Goal: Task Accomplishment & Management: Manage account settings

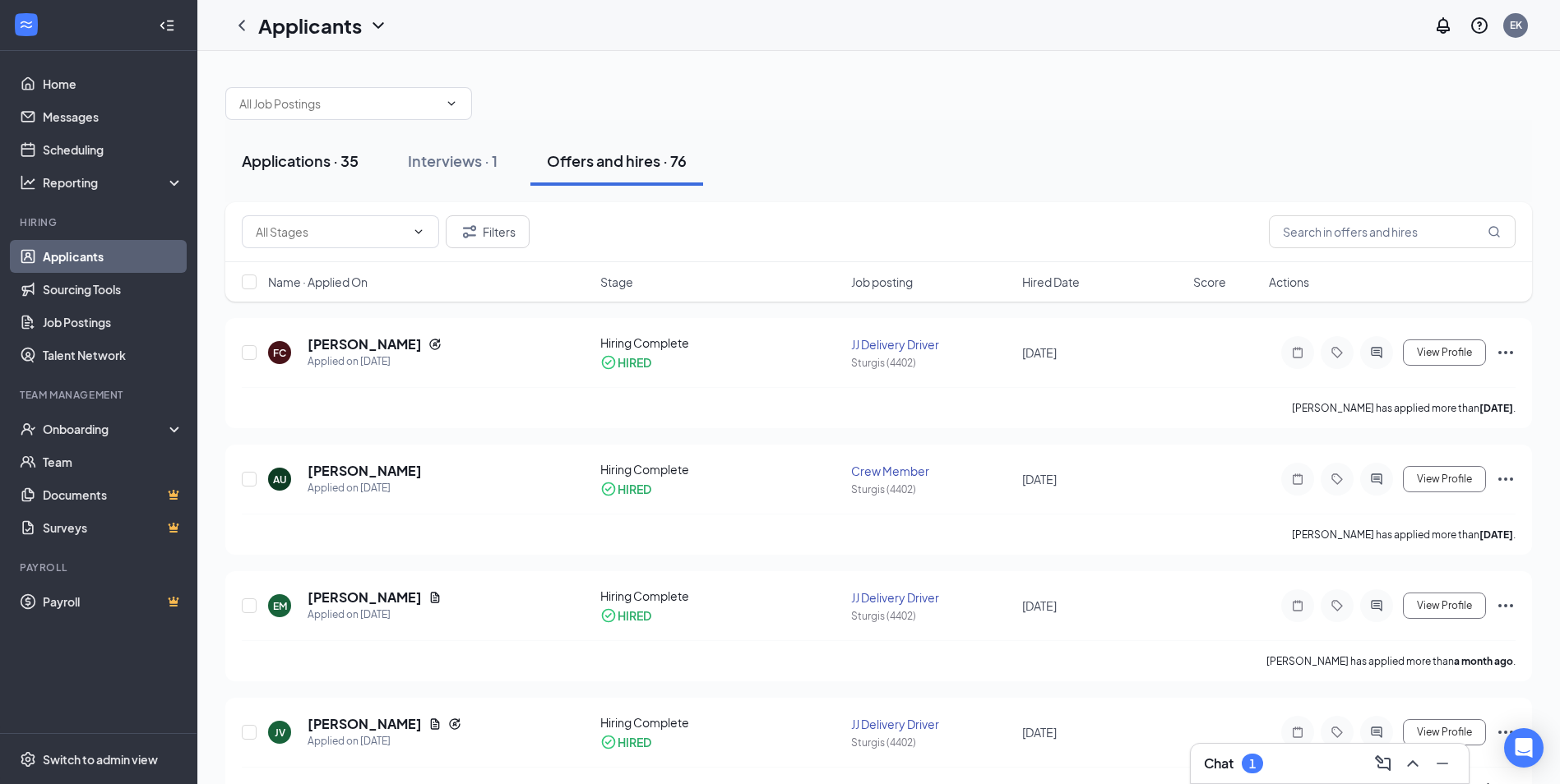
click at [292, 160] on div "Applications · 35" at bounding box center [299, 160] width 117 height 21
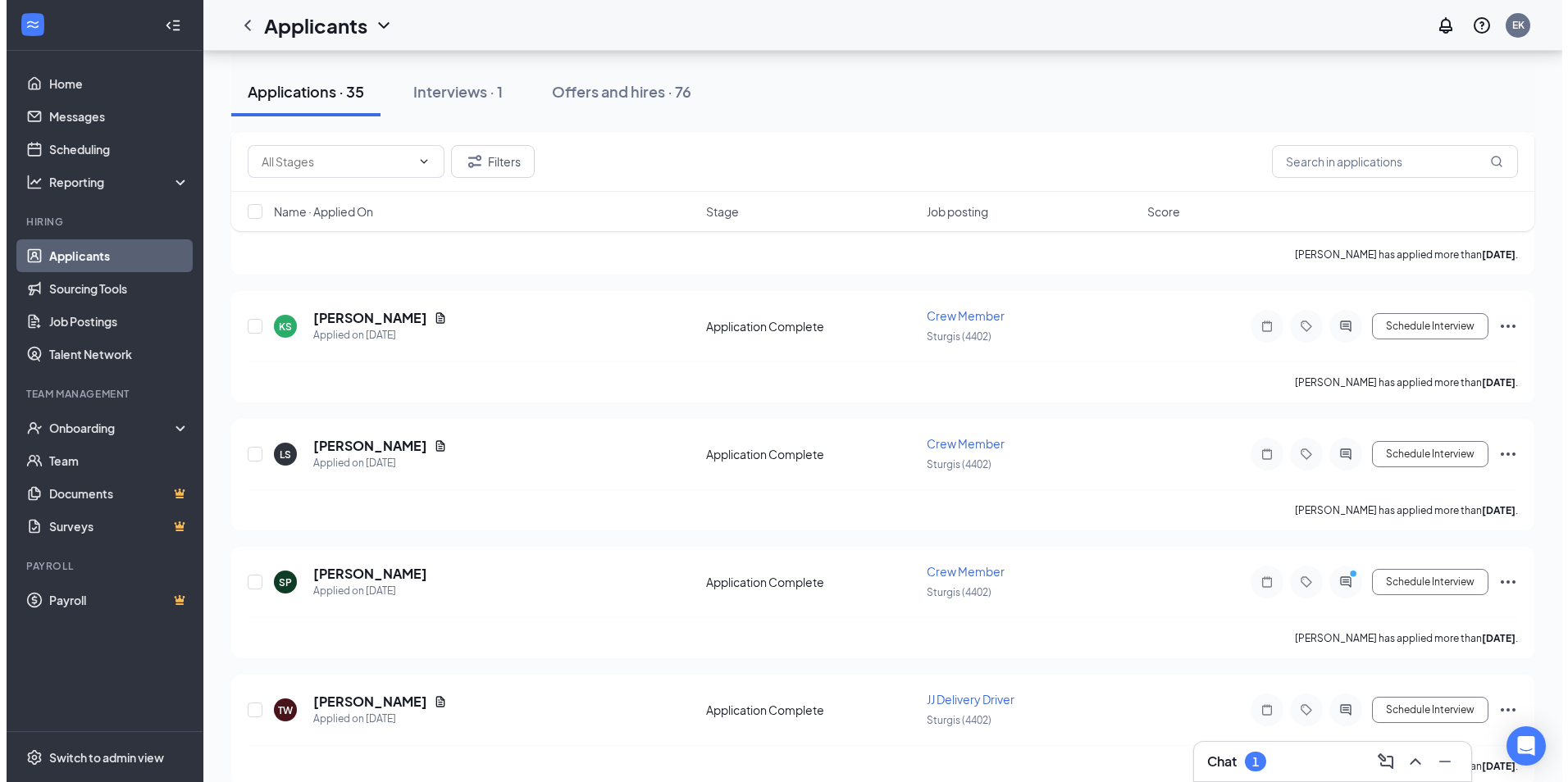
scroll to position [574, 0]
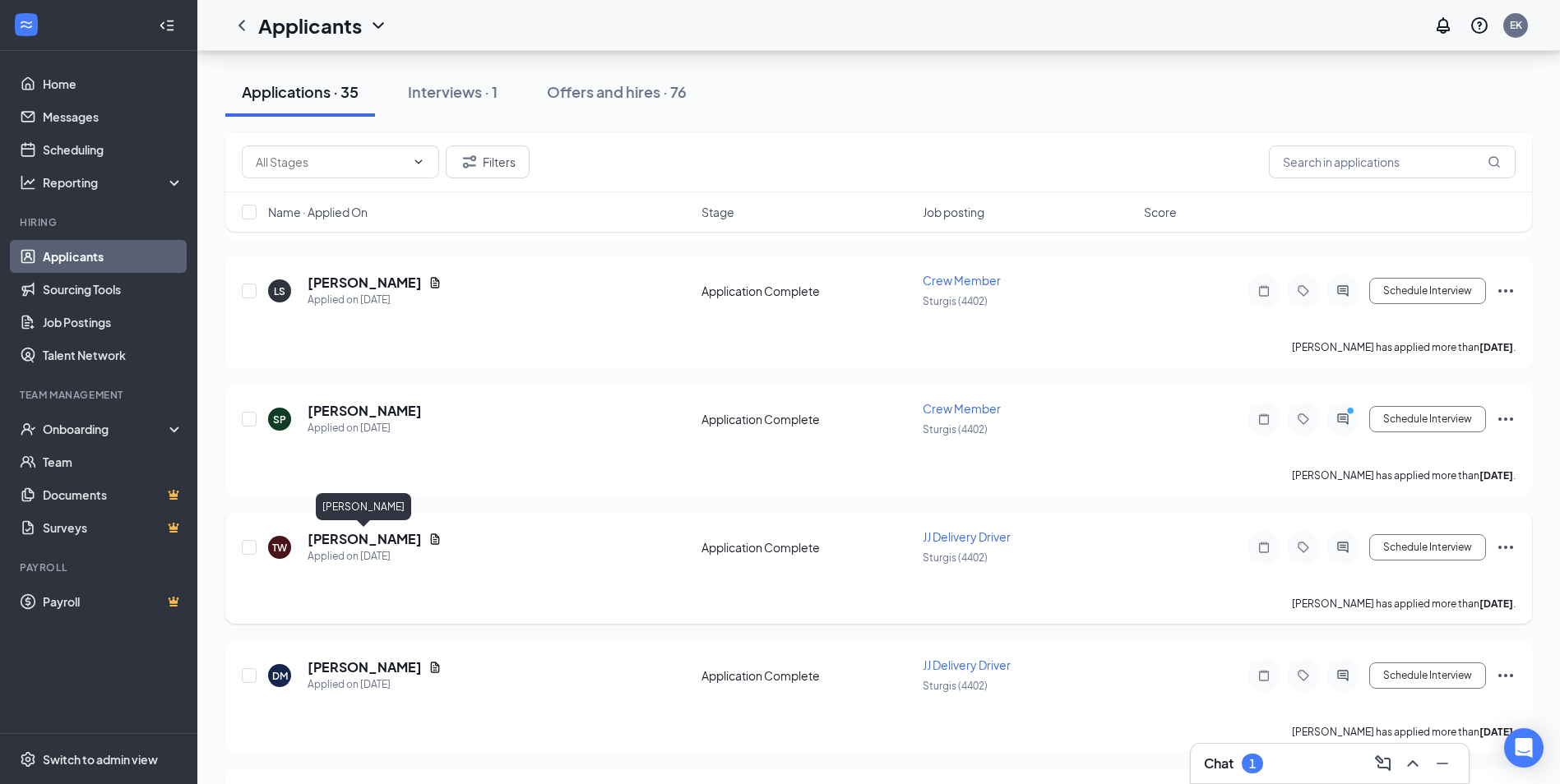
click at [383, 528] on div "TW [PERSON_NAME] Applied on [DATE] Application Complete JJ Delivery Driver Stur…" at bounding box center [878, 568] width 1306 height 112
click at [380, 546] on h5 "[PERSON_NAME]" at bounding box center [365, 539] width 115 height 18
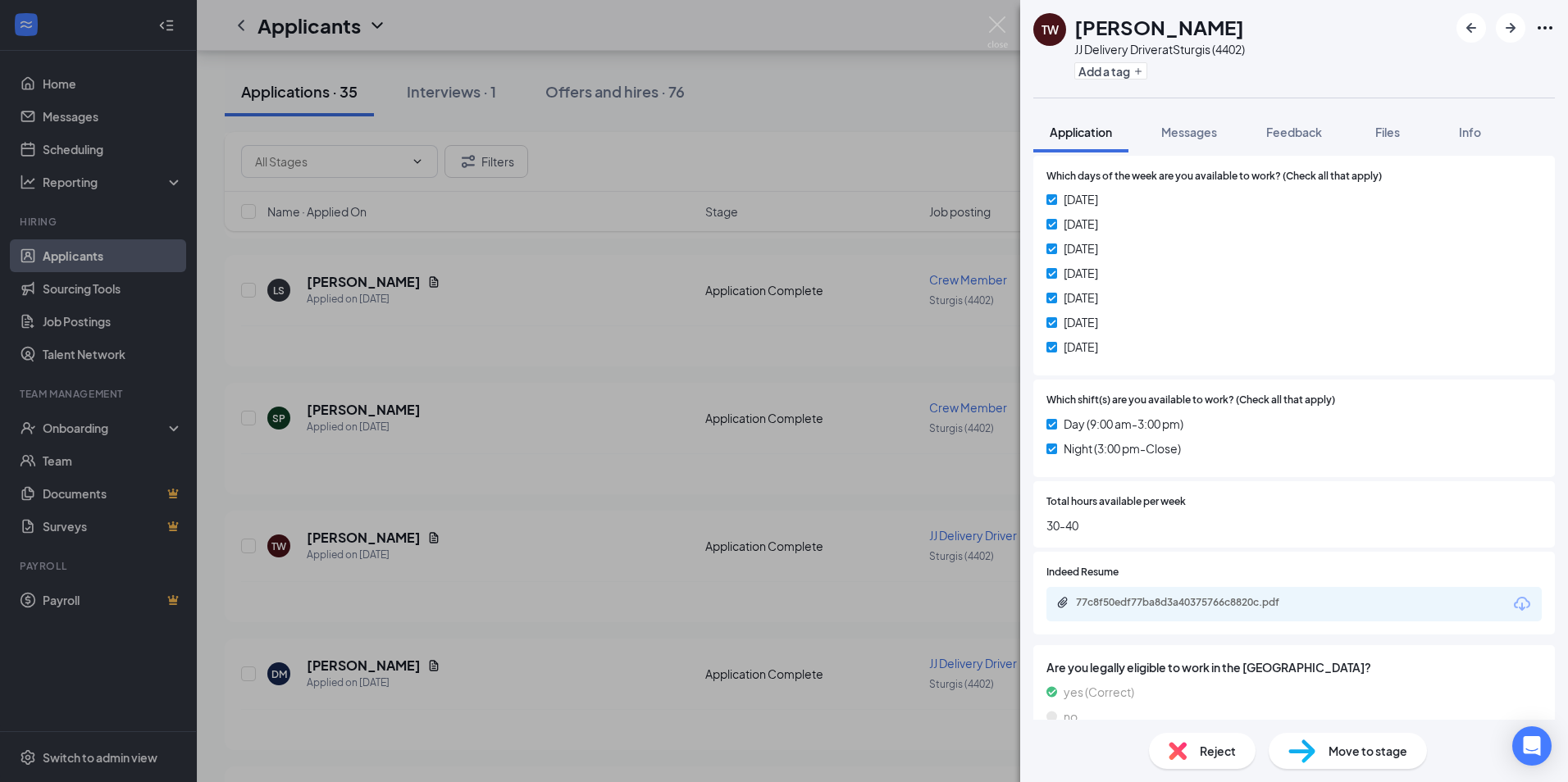
scroll to position [636, 0]
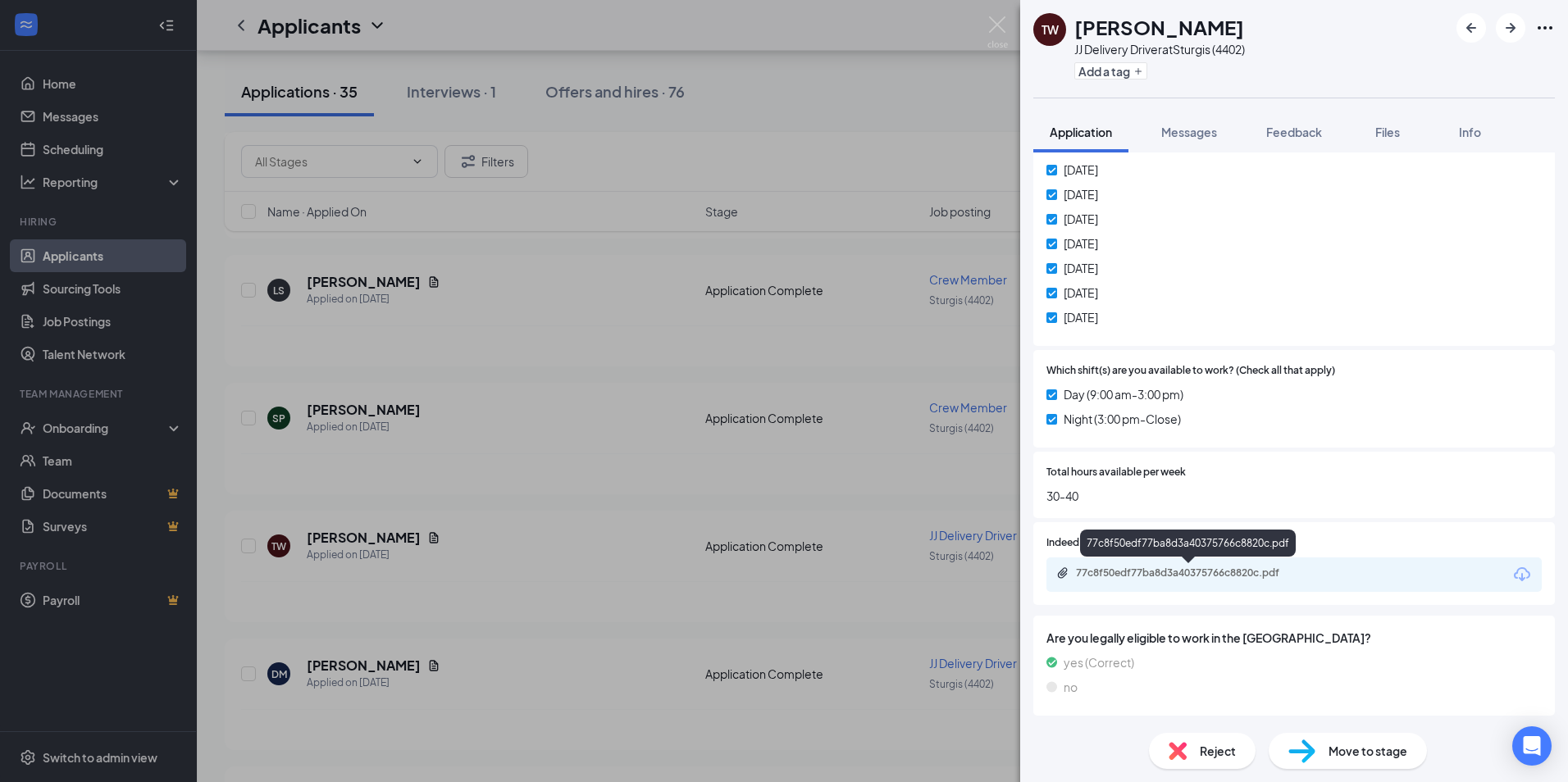
click at [1185, 569] on div "77c8f50edf77ba8d3a40375766c8820c.pdf" at bounding box center [1190, 573] width 230 height 13
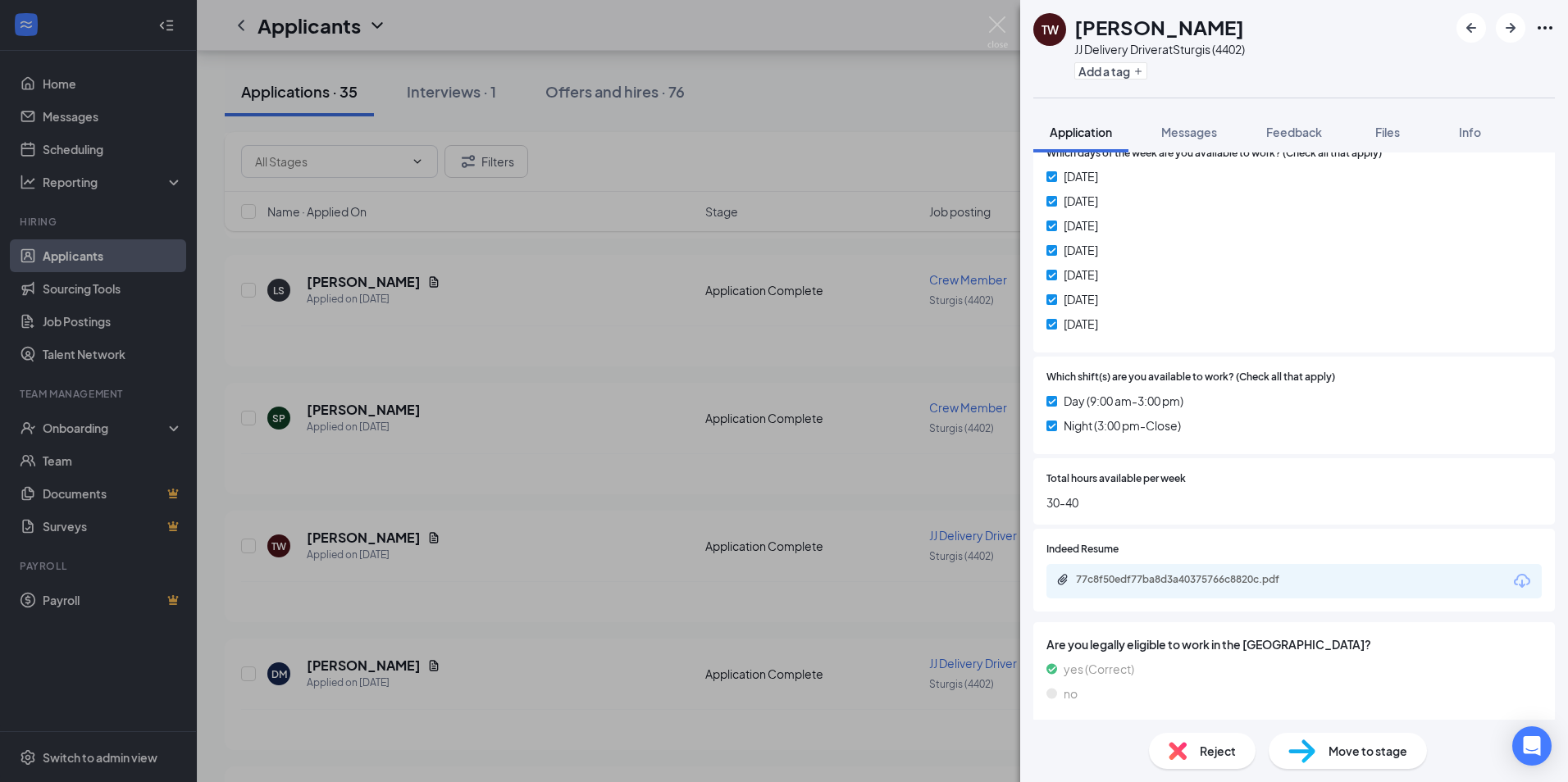
click at [1341, 768] on div "Move to stage" at bounding box center [1348, 751] width 158 height 36
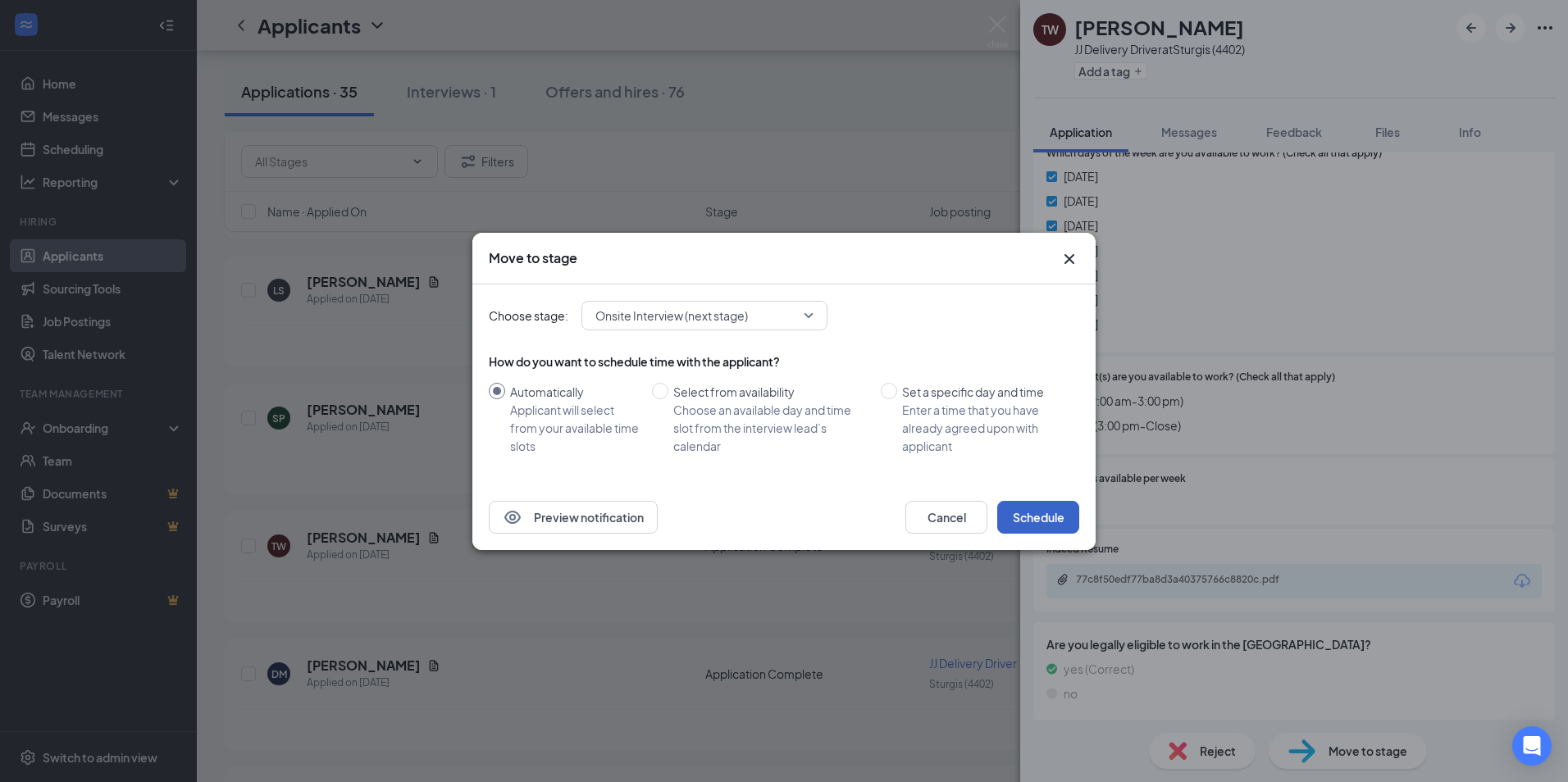
click at [1021, 514] on button "Schedule" at bounding box center [1039, 517] width 82 height 33
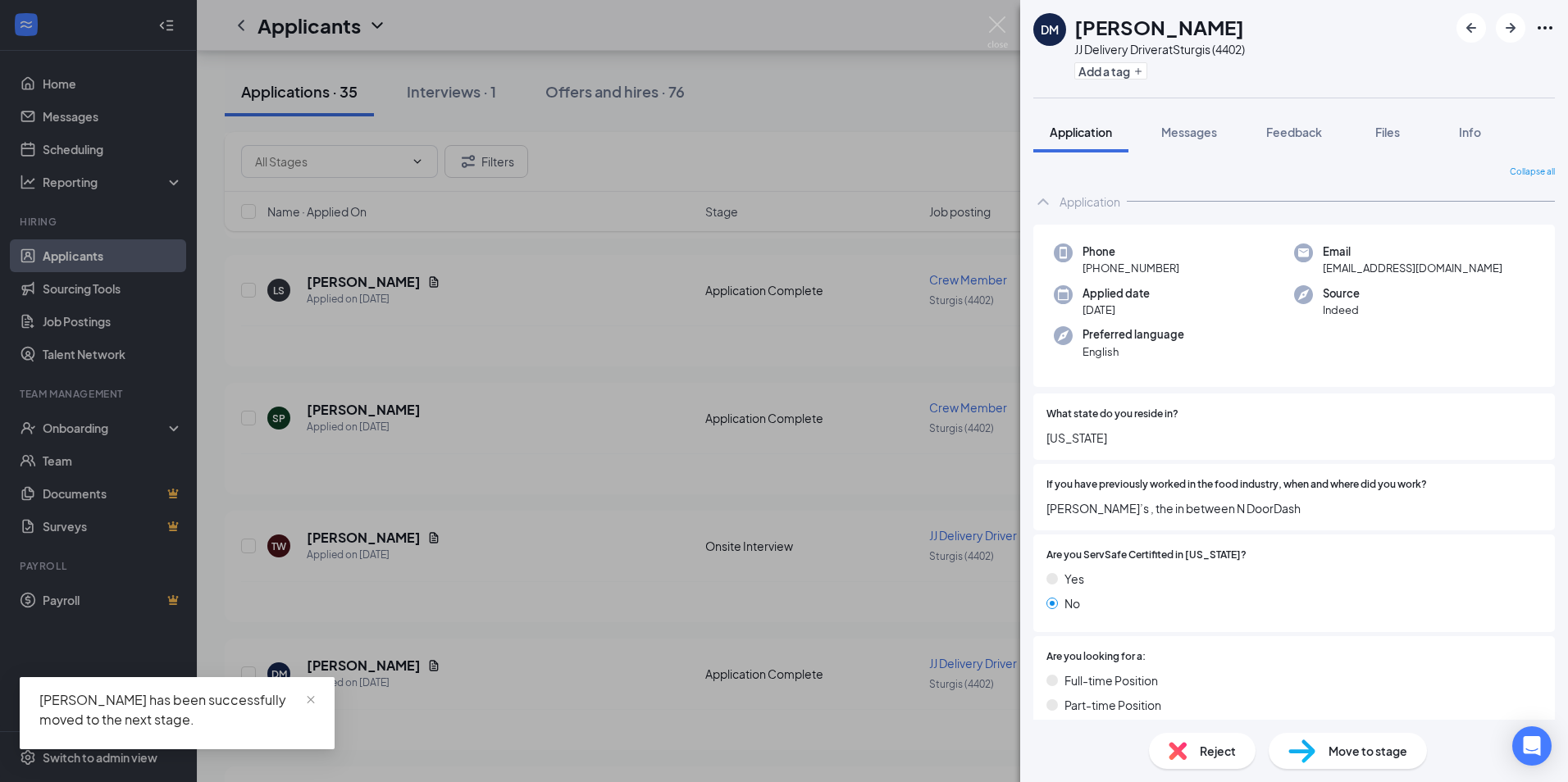
click at [532, 524] on div "[PERSON_NAME] JJ Delivery Driver at Sturgis (4402) Add a tag Application Messag…" at bounding box center [784, 391] width 1568 height 782
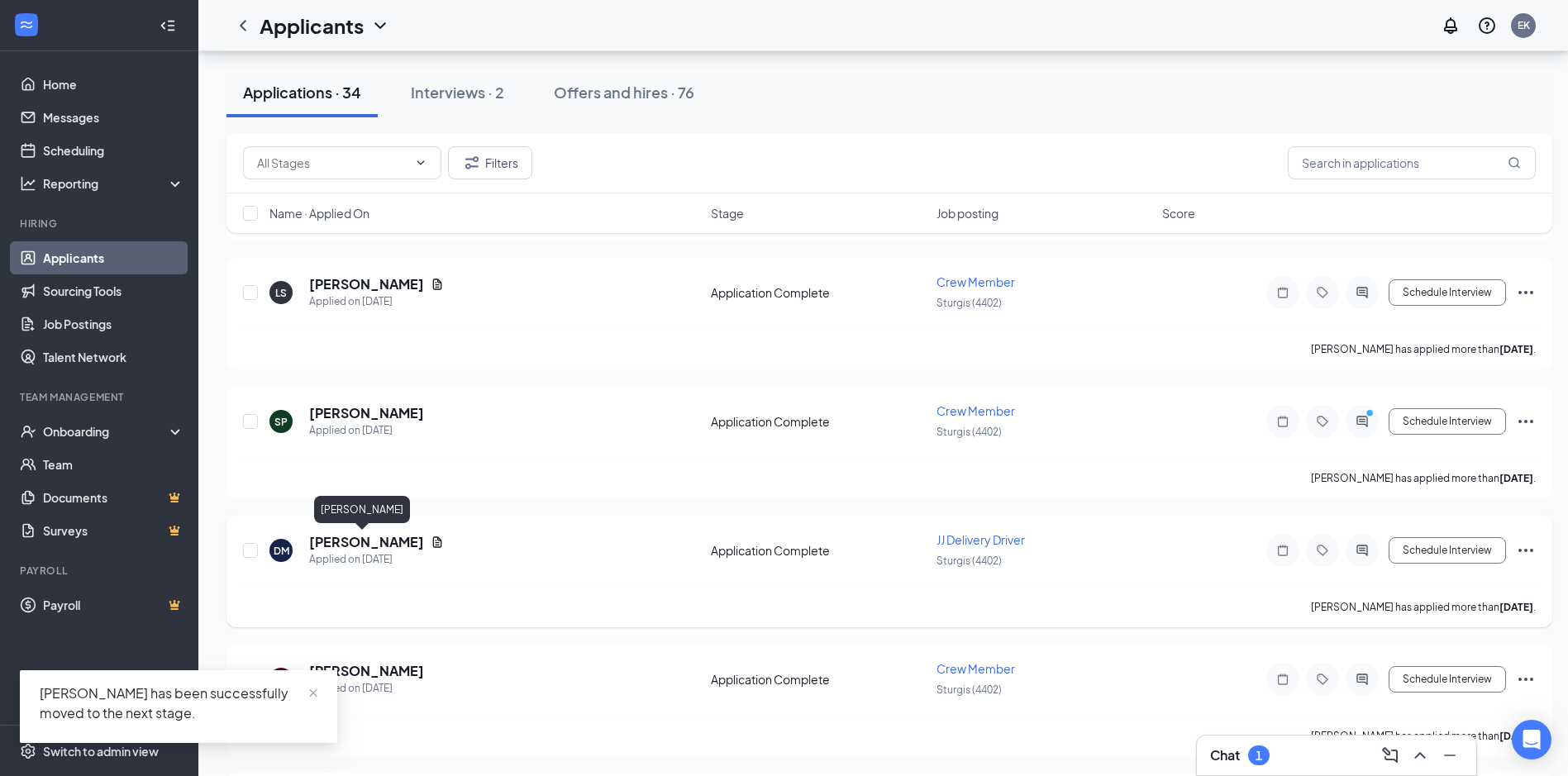
click at [351, 524] on div "[PERSON_NAME]" at bounding box center [362, 513] width 96 height 34
click at [351, 543] on h5 "[PERSON_NAME]" at bounding box center [366, 542] width 115 height 18
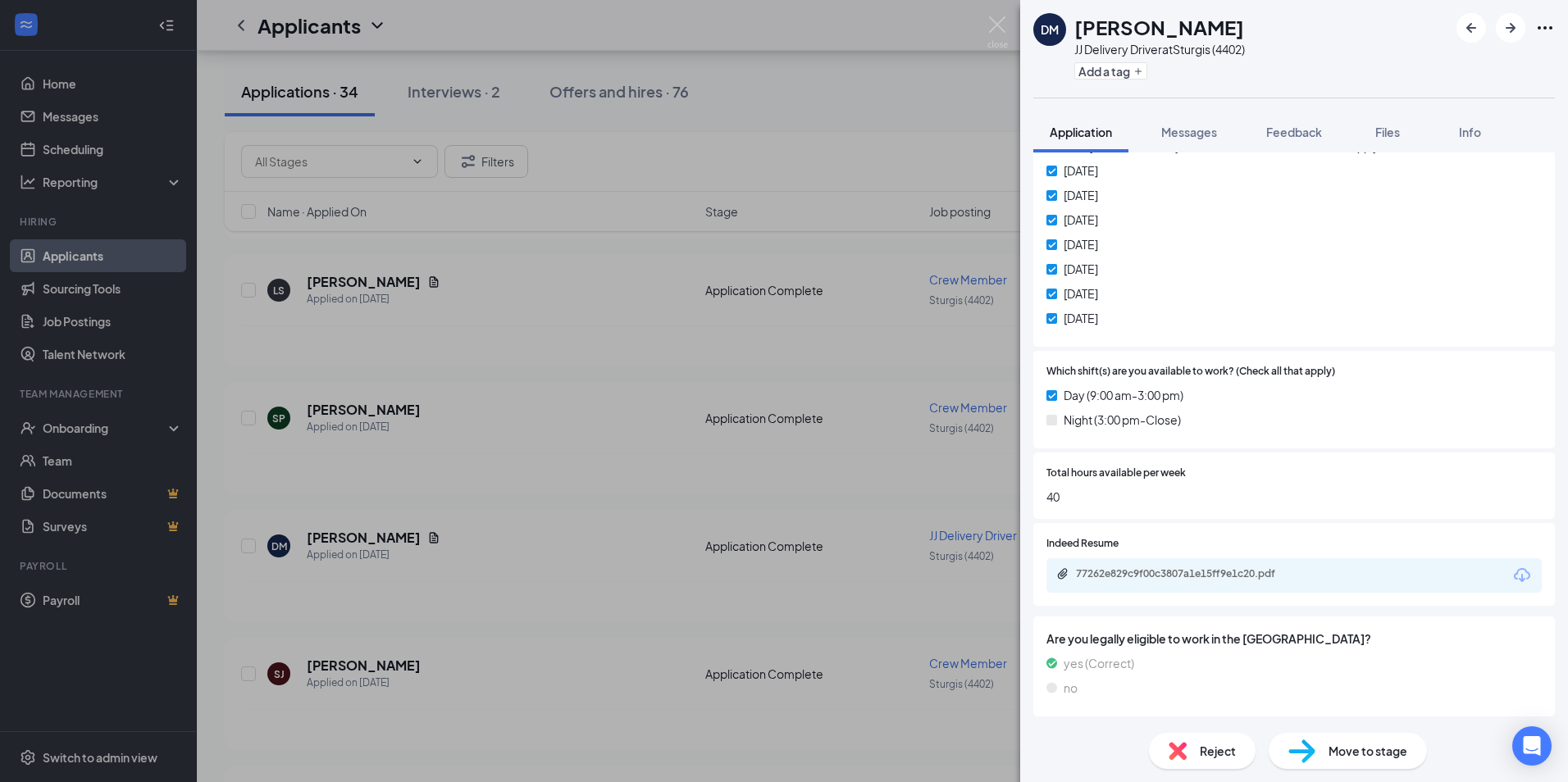
scroll to position [636, 0]
click at [1222, 571] on div "77262e829c9f00c3807a1e15ff9e1c20.pdf" at bounding box center [1190, 573] width 230 height 13
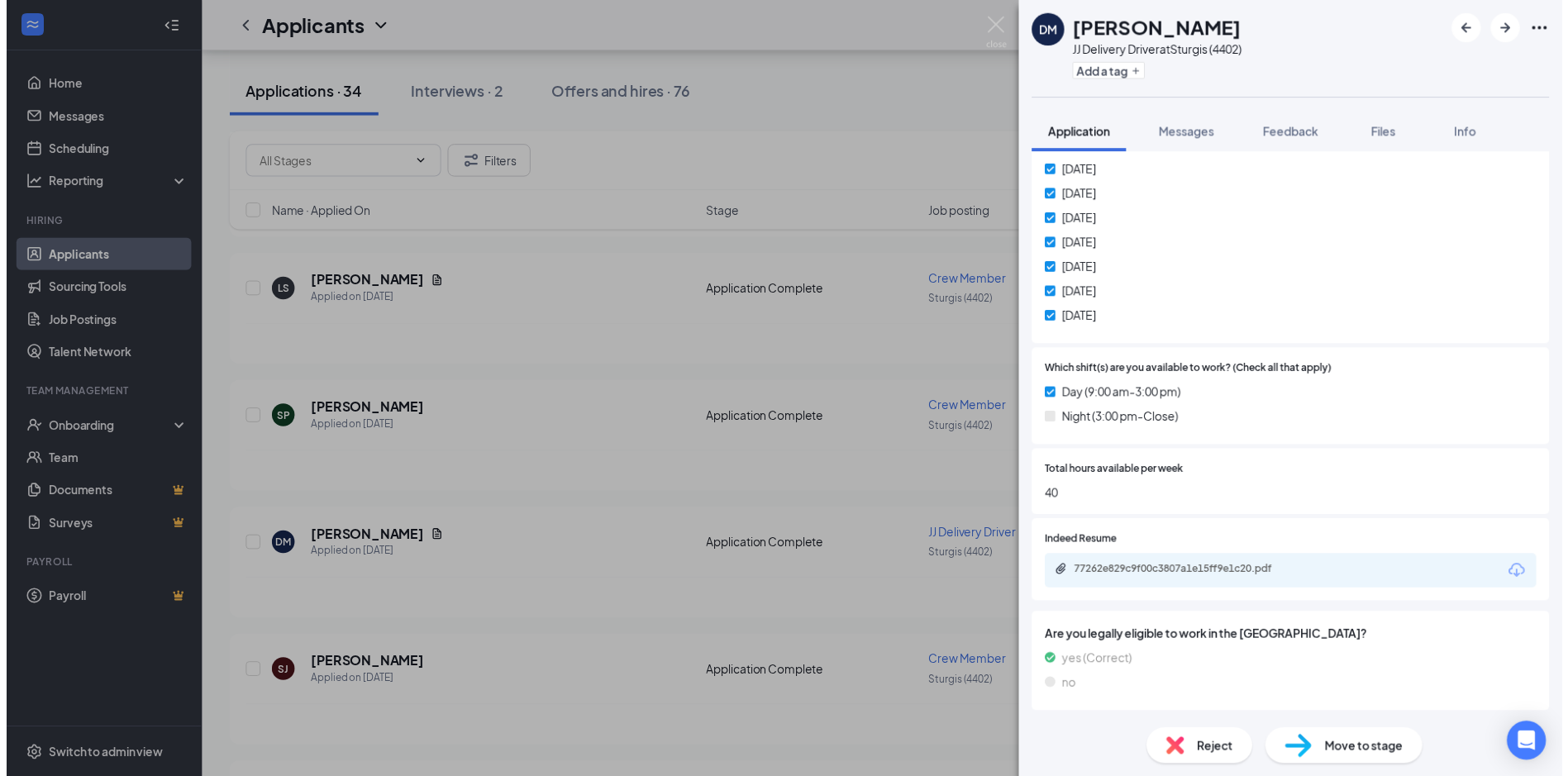
scroll to position [634, 0]
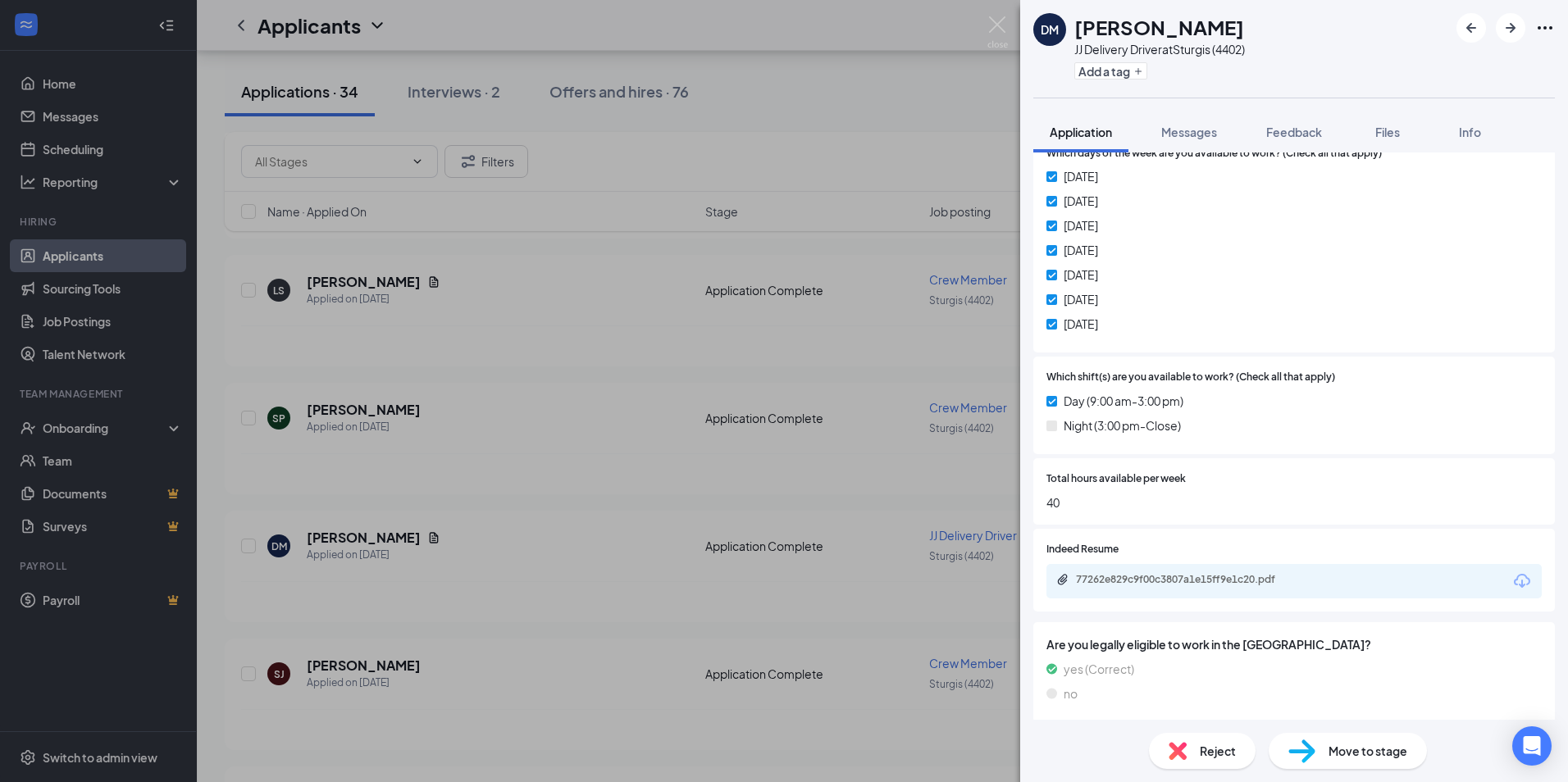
click at [875, 175] on div "[PERSON_NAME] JJ Delivery Driver at Sturgis (4402) Add a tag Application Messag…" at bounding box center [784, 391] width 1568 height 782
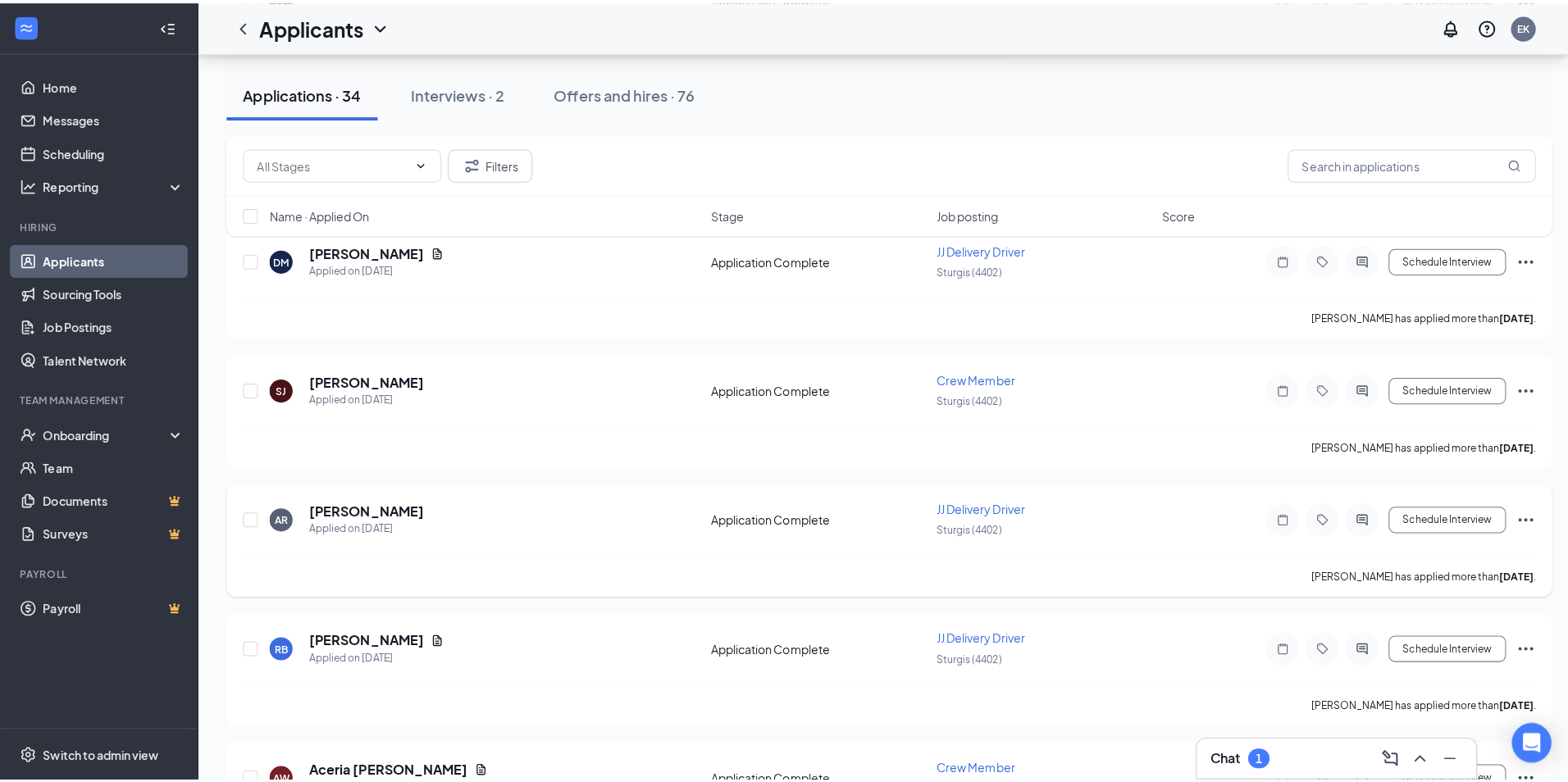
scroll to position [902, 0]
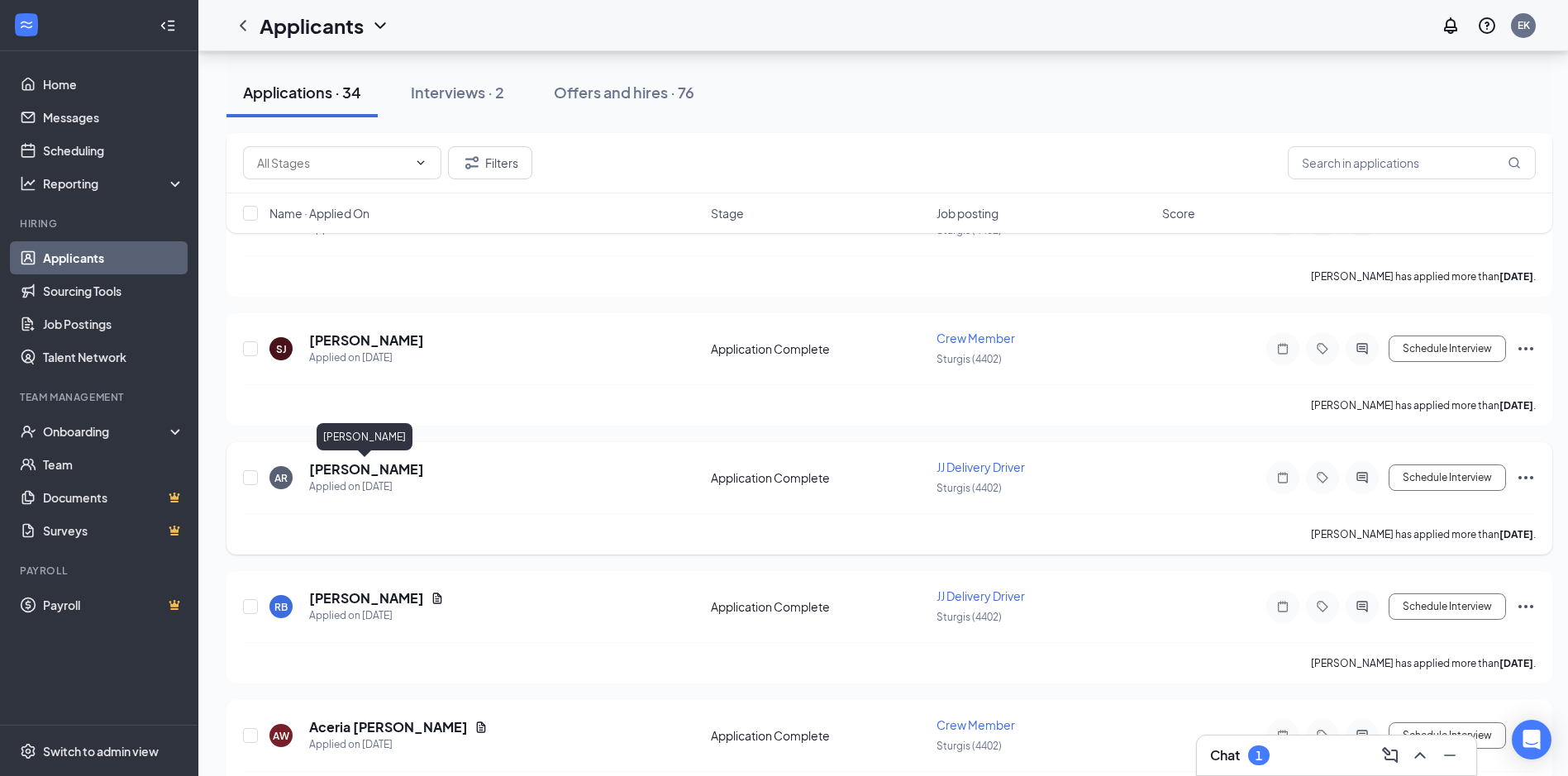
click at [347, 463] on h5 "[PERSON_NAME]" at bounding box center [366, 469] width 115 height 18
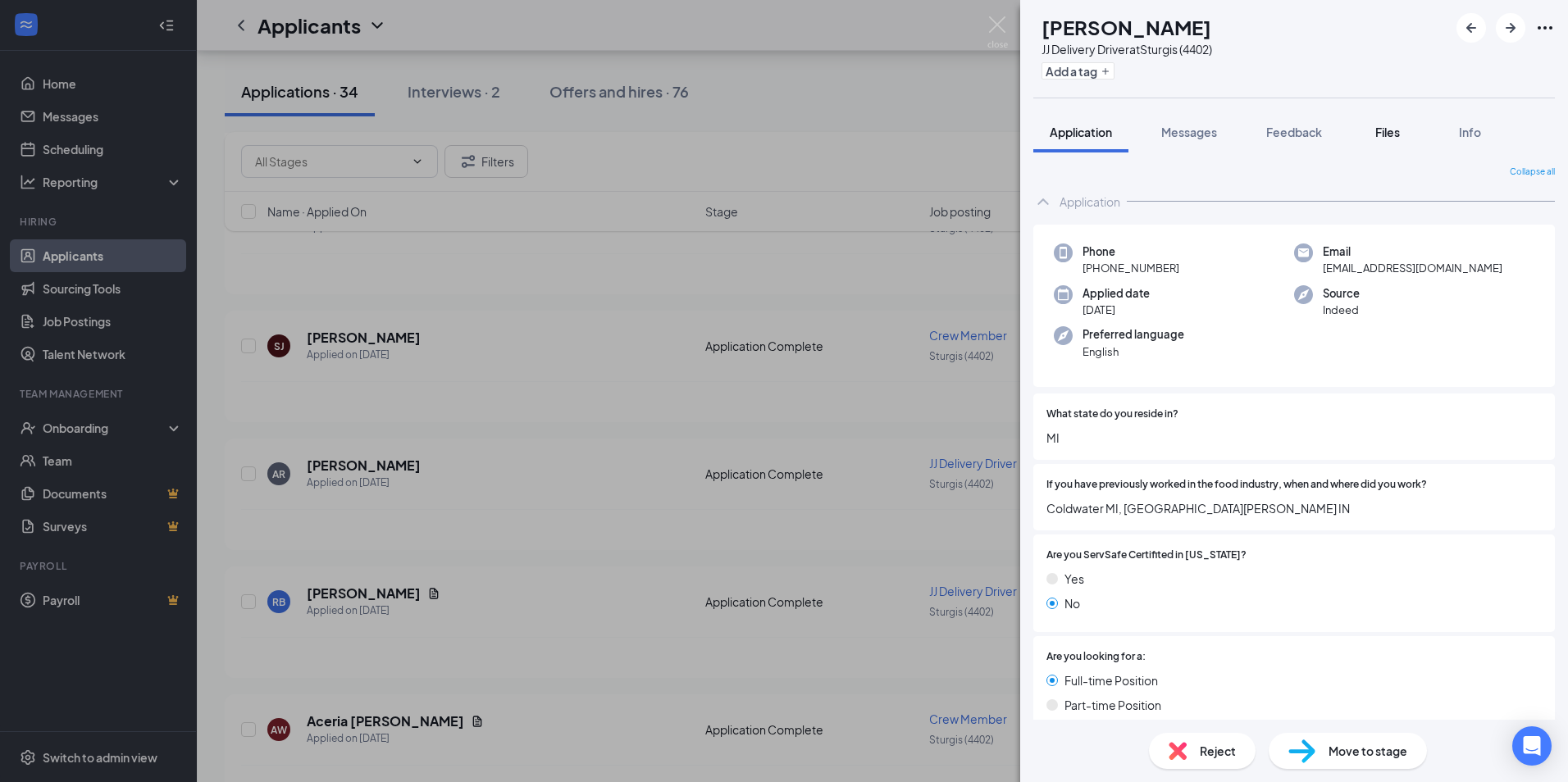
click at [1393, 135] on span "Files" at bounding box center [1388, 132] width 24 height 15
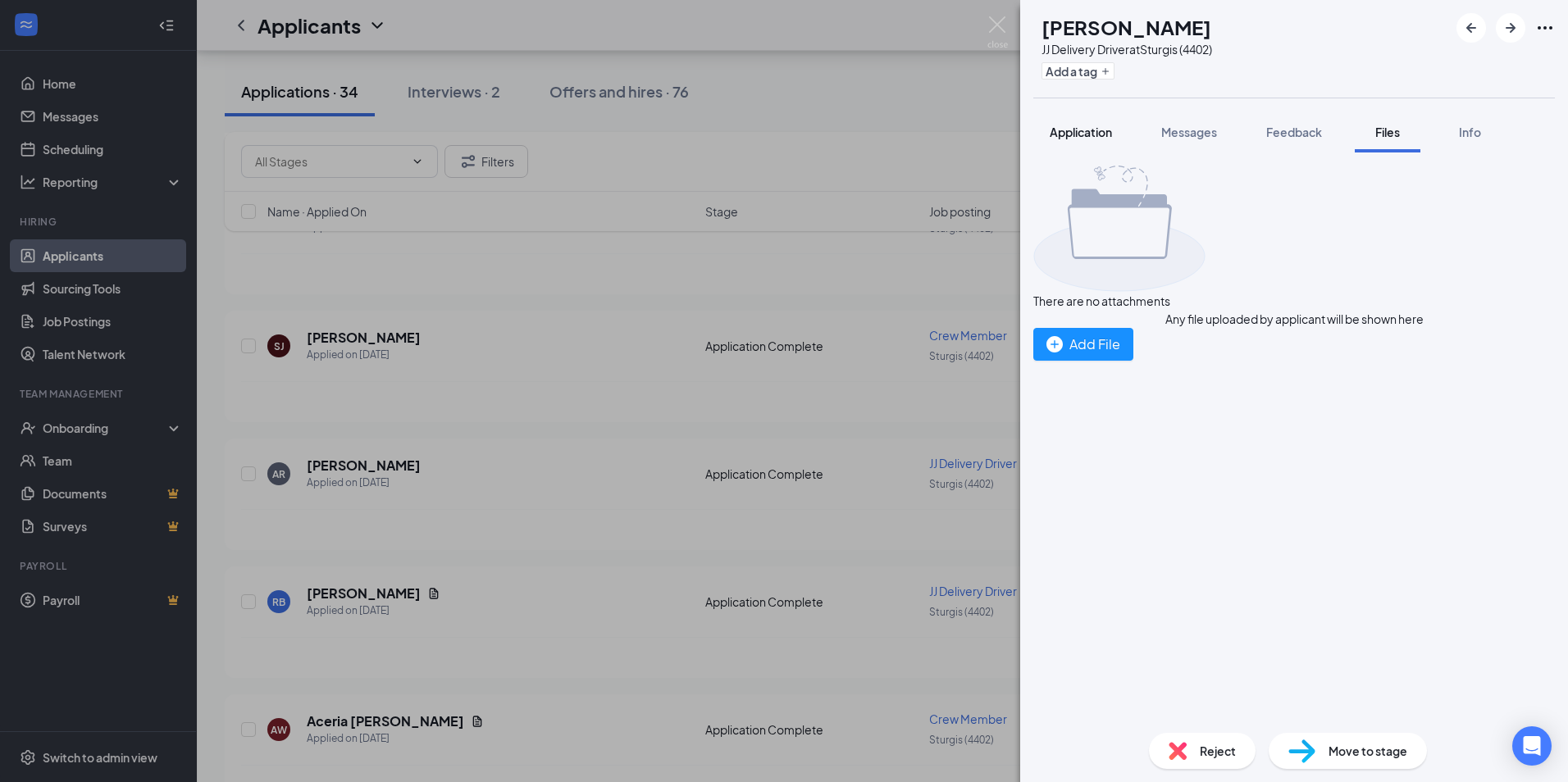
click at [1084, 128] on span "Application" at bounding box center [1081, 132] width 62 height 15
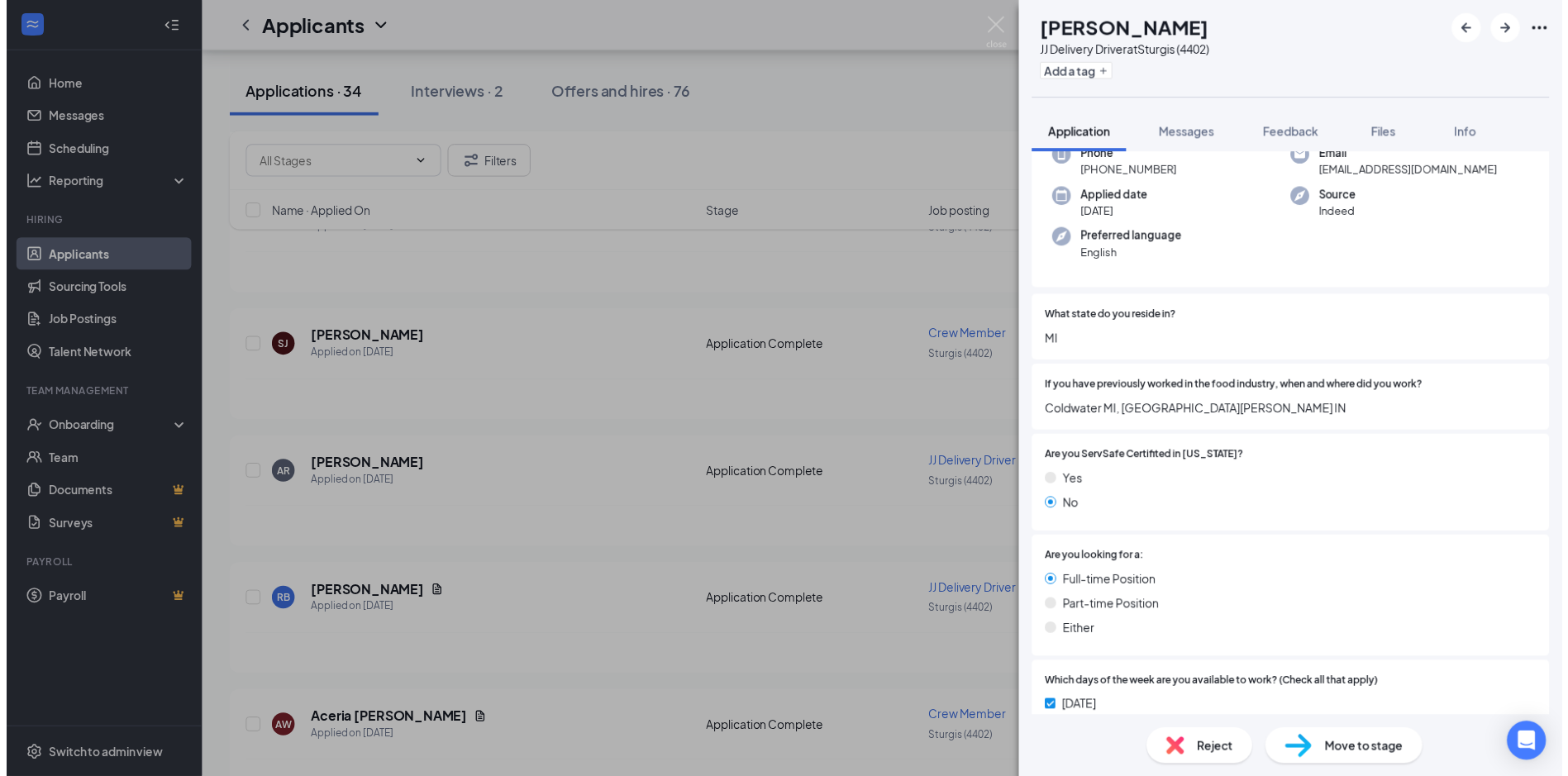
scroll to position [413, 0]
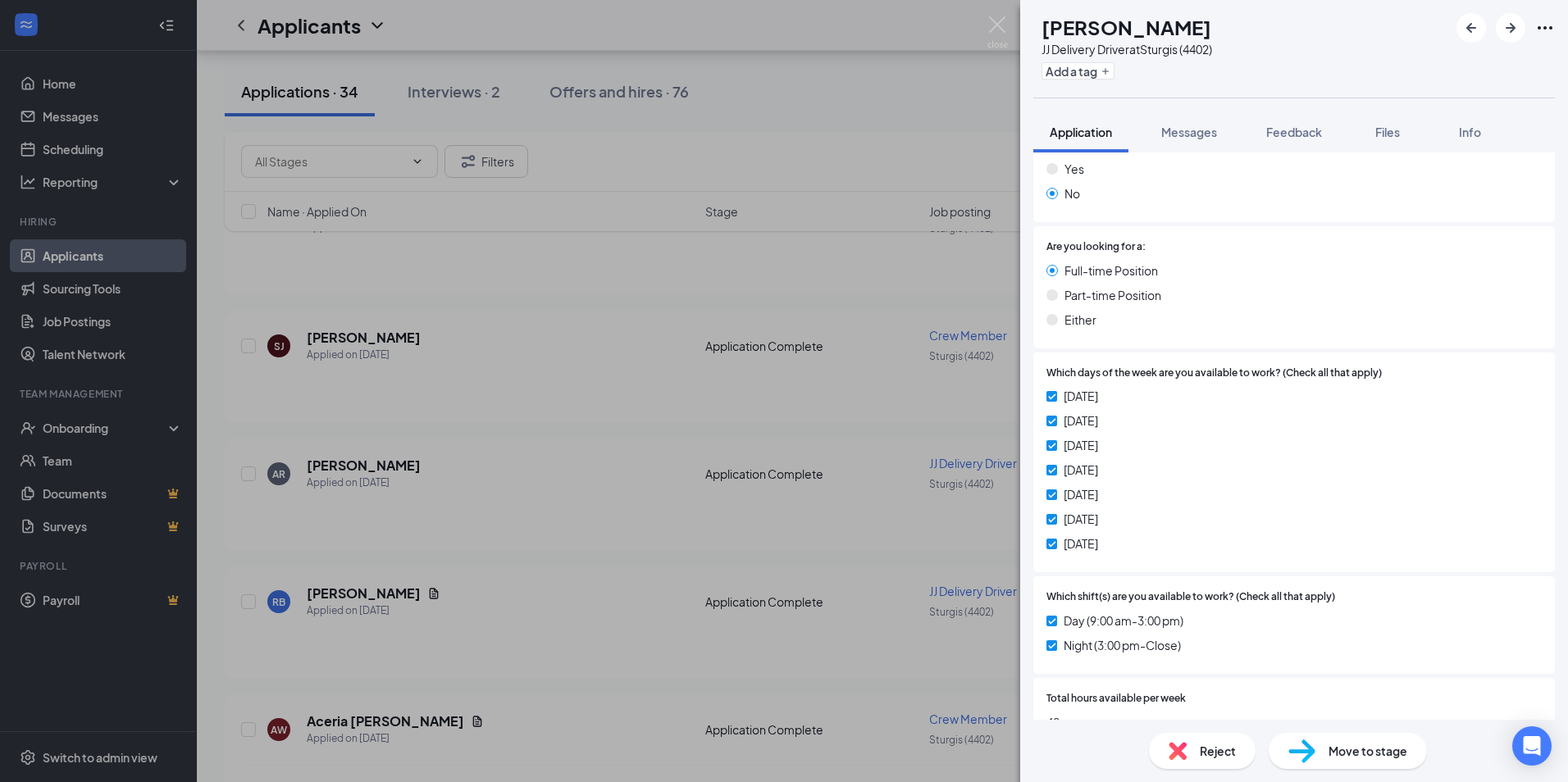
click at [737, 494] on div "AR [PERSON_NAME] JJ Delivery Driver at Sturgis (4402) Add a tag Application Mes…" at bounding box center [784, 391] width 1568 height 782
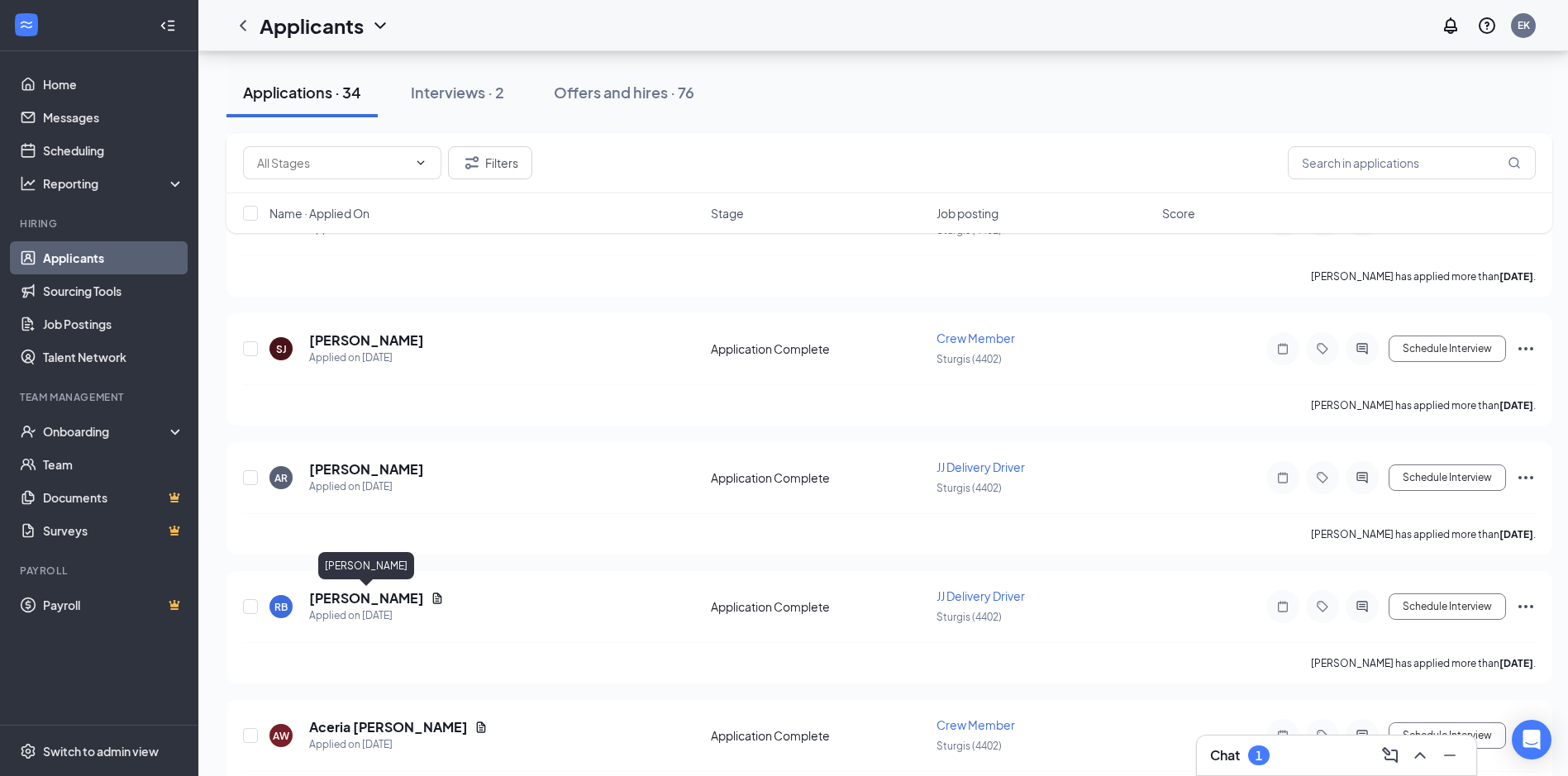
click at [376, 591] on h5 "[PERSON_NAME]" at bounding box center [366, 598] width 115 height 18
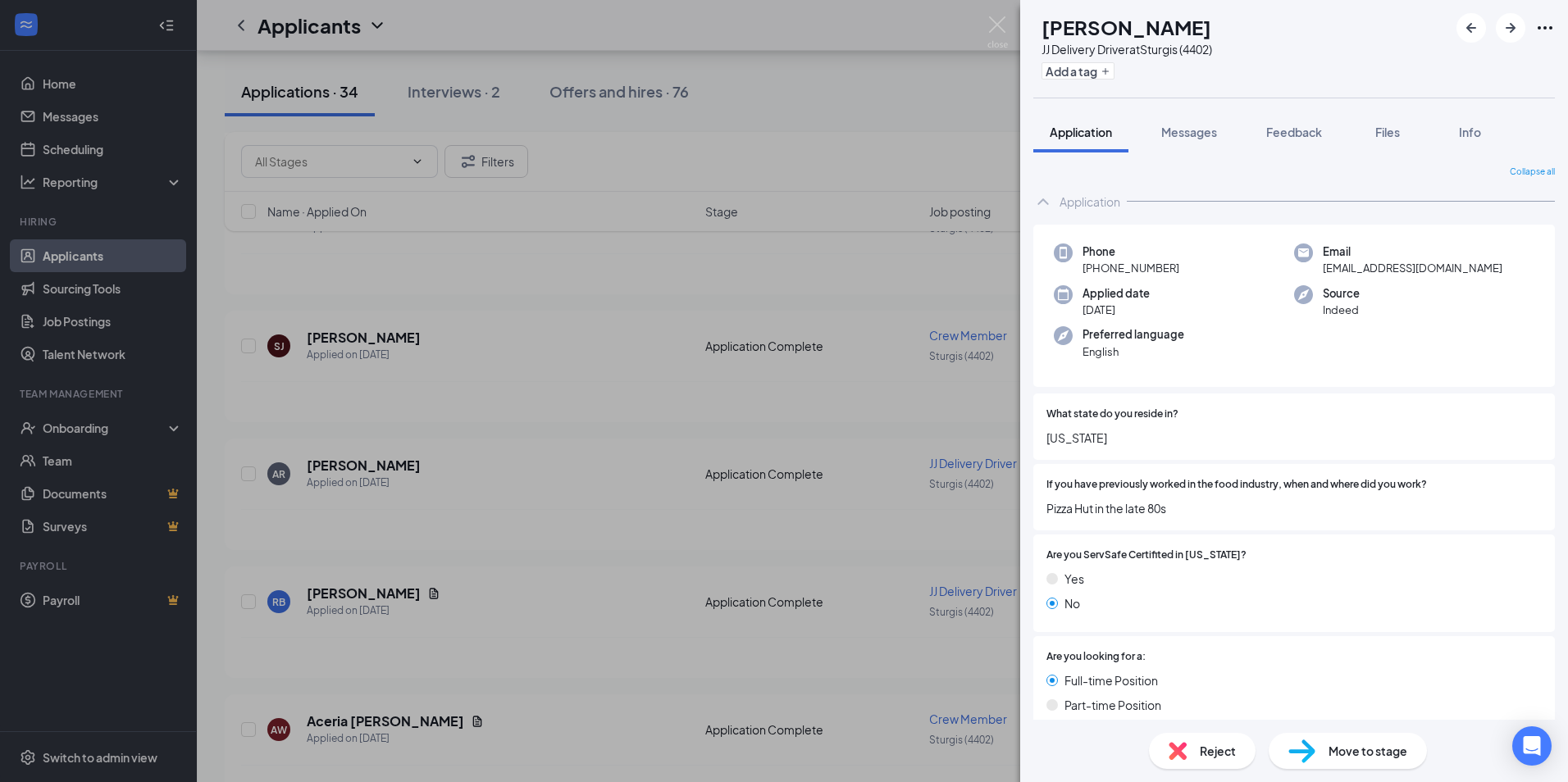
click at [650, 387] on div "RB [PERSON_NAME] JJ Delivery Driver at Sturgis (4402) Add a tag Application Mes…" at bounding box center [784, 391] width 1568 height 782
